Goal: Find specific page/section: Find specific page/section

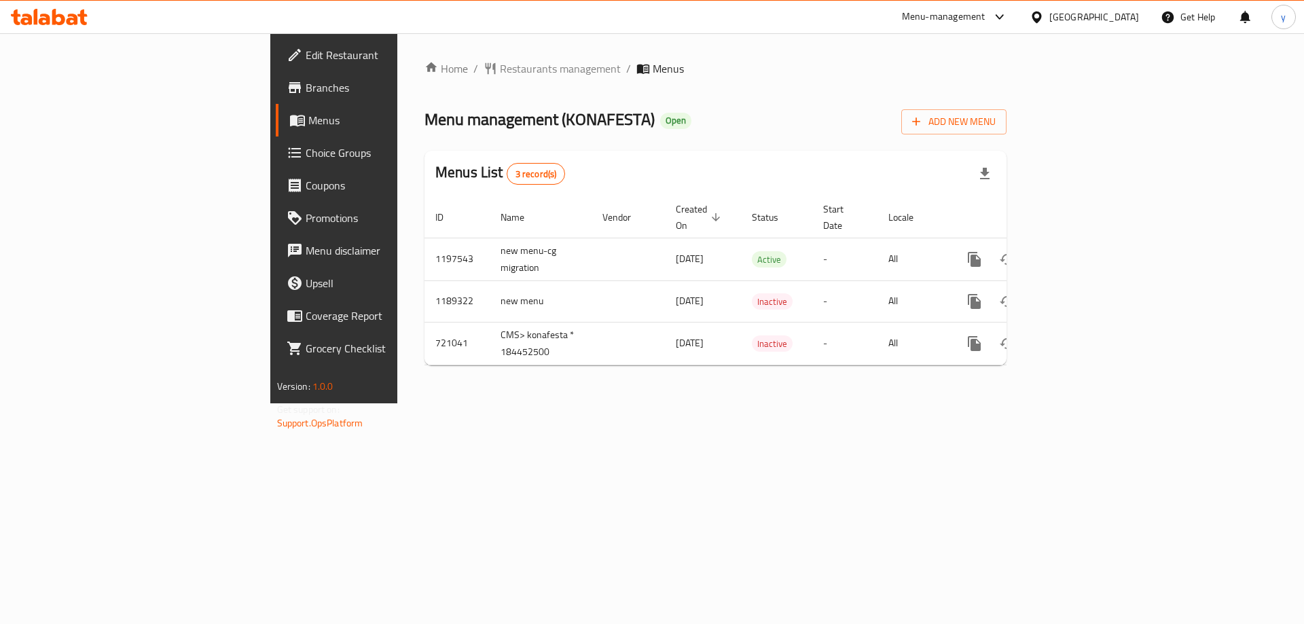
click at [1111, 25] on div "[GEOGRAPHIC_DATA]" at bounding box center [1084, 17] width 131 height 33
click at [1050, 12] on div at bounding box center [1040, 17] width 20 height 15
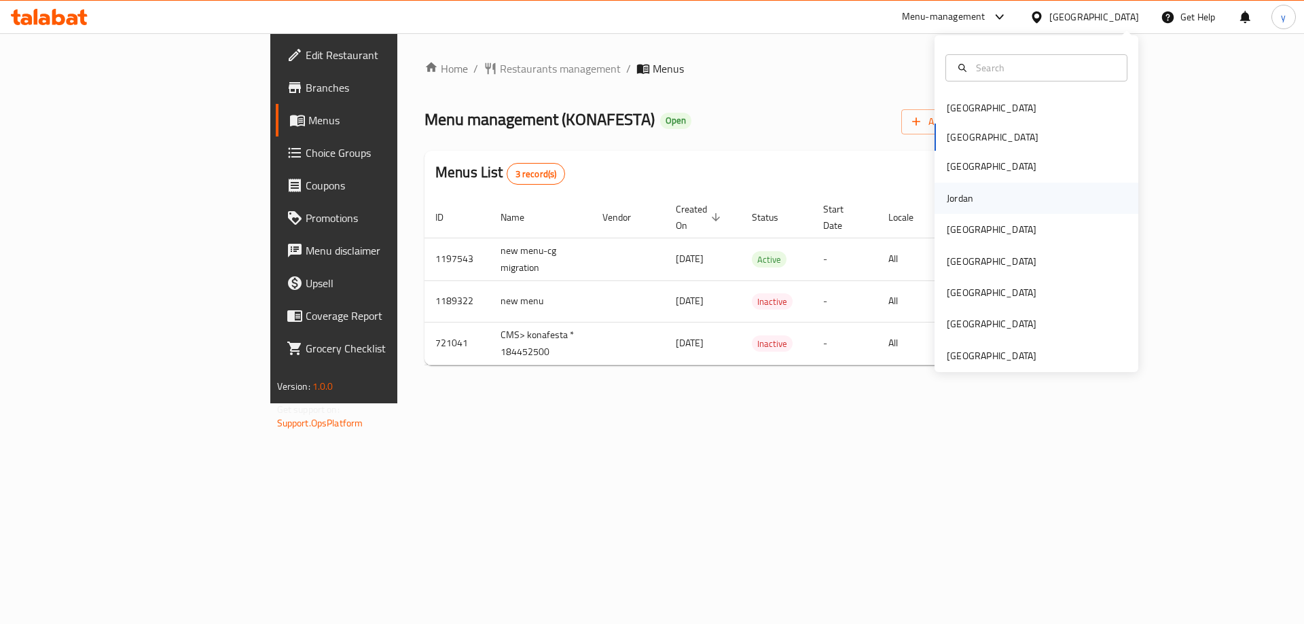
click at [991, 209] on div "Jordan" at bounding box center [1037, 198] width 204 height 31
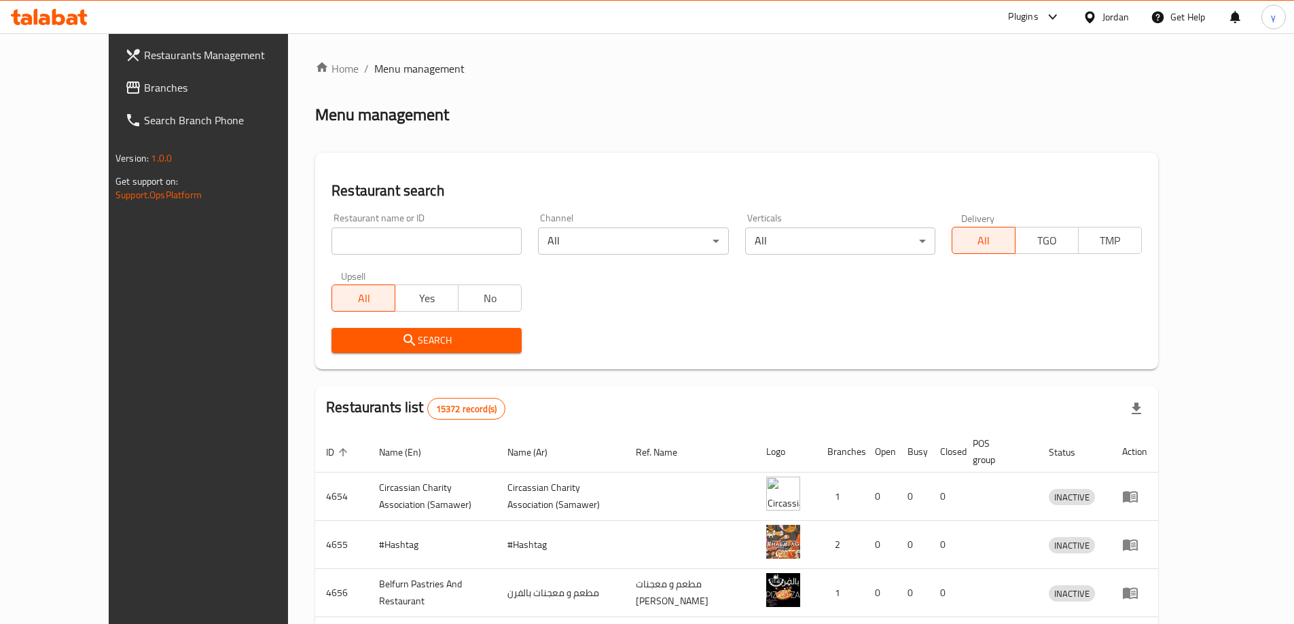
click at [144, 82] on span "Branches" at bounding box center [229, 87] width 170 height 16
